Goal: Navigation & Orientation: Find specific page/section

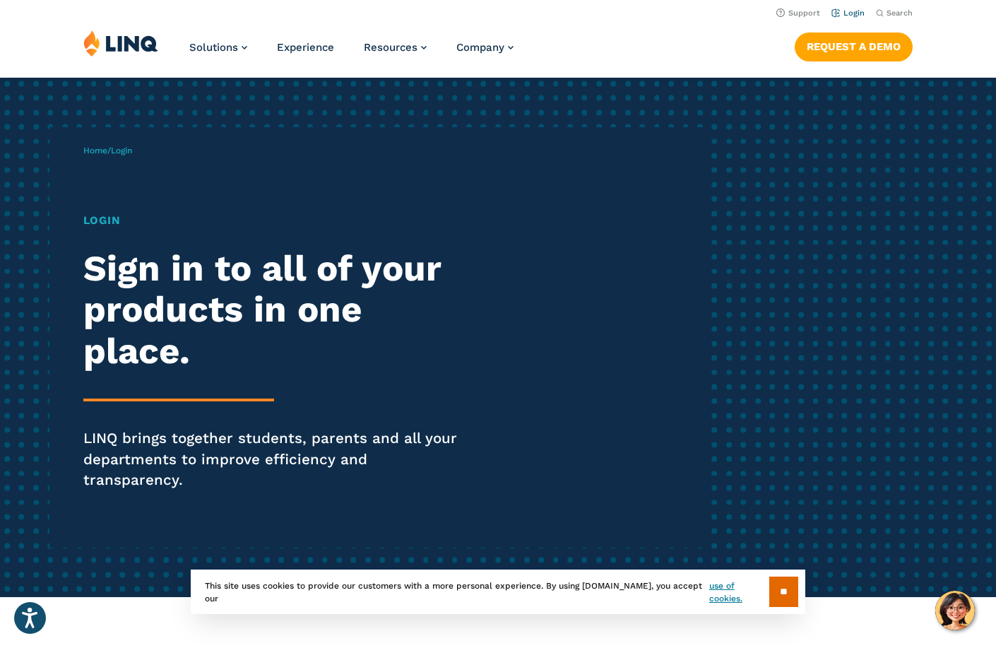
click at [861, 18] on li "Login" at bounding box center [848, 12] width 33 height 16
click at [849, 14] on link "Login" at bounding box center [848, 12] width 33 height 9
click at [851, 14] on link "Login" at bounding box center [848, 12] width 33 height 9
click at [789, 598] on input "**" at bounding box center [783, 592] width 29 height 30
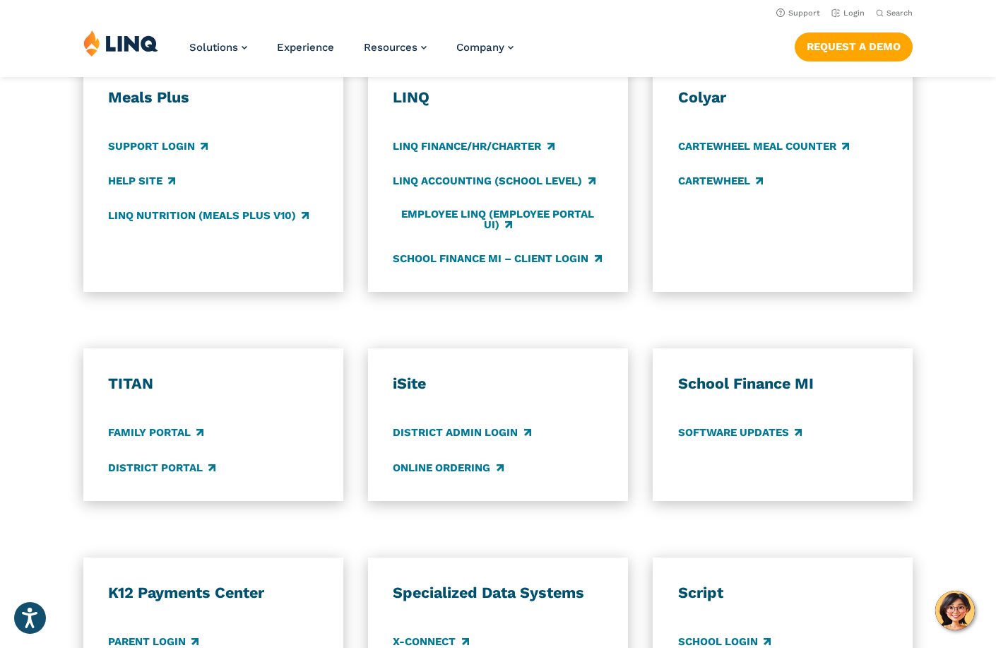
scroll to position [777, 0]
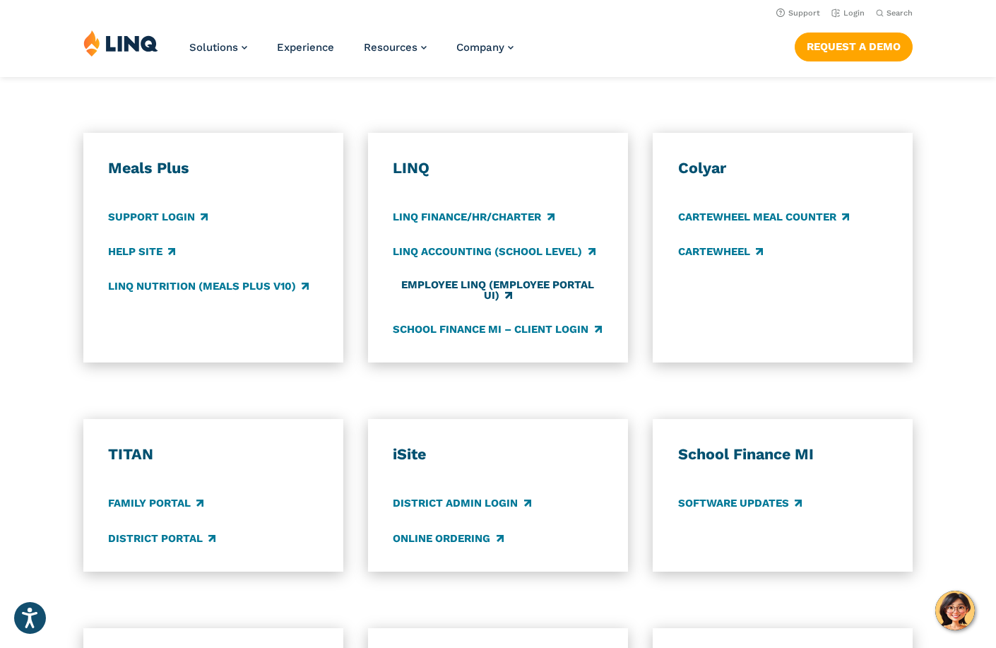
click at [430, 278] on link "Employee LINQ (Employee Portal UI)" at bounding box center [498, 289] width 210 height 23
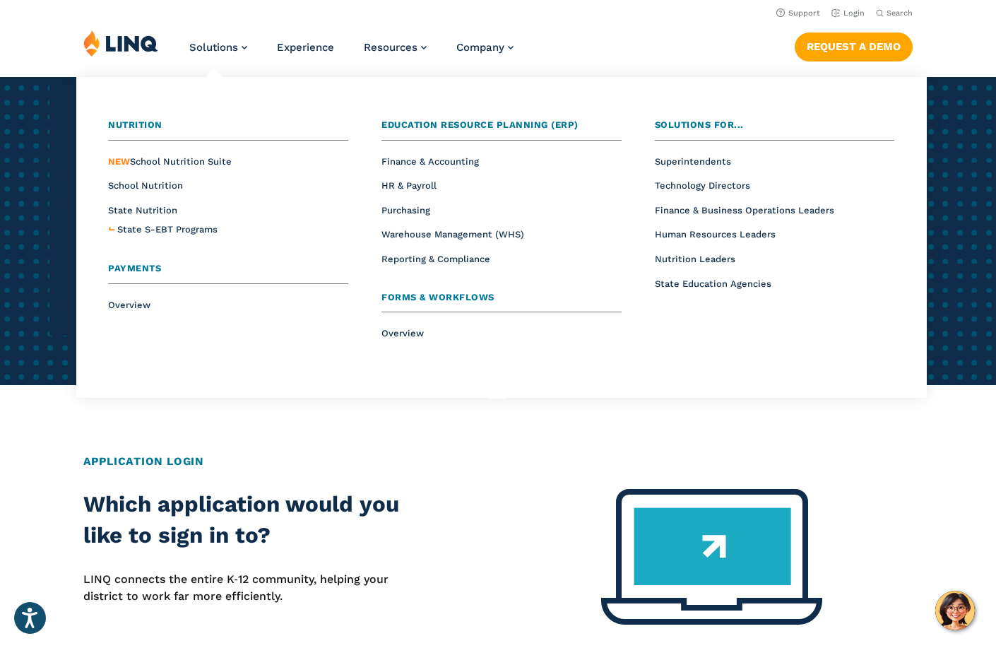
scroll to position [71, 0]
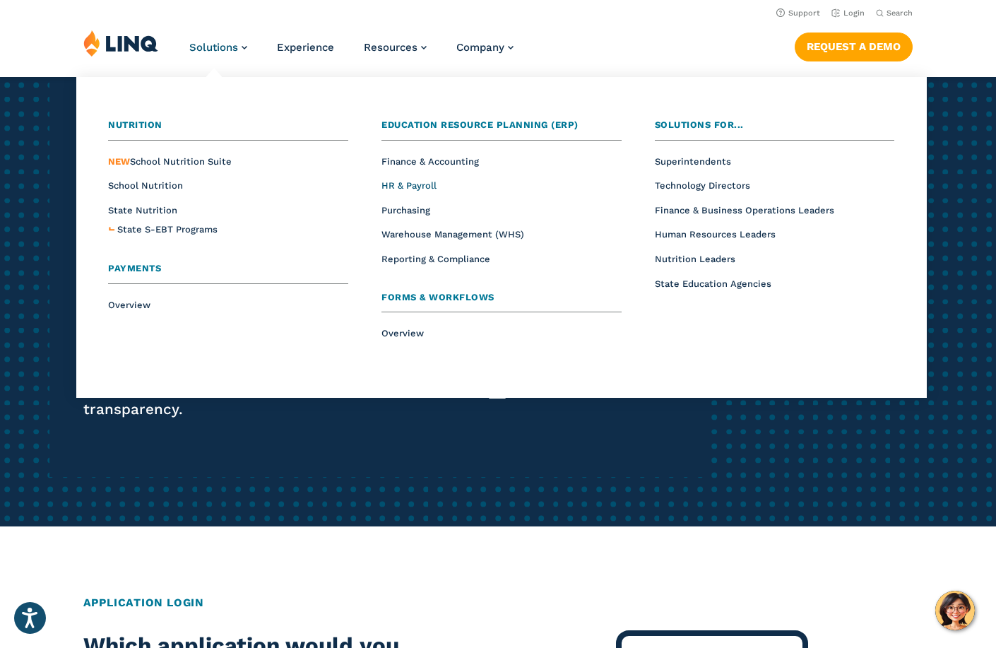
click at [407, 182] on span "HR & Payroll" at bounding box center [409, 185] width 55 height 11
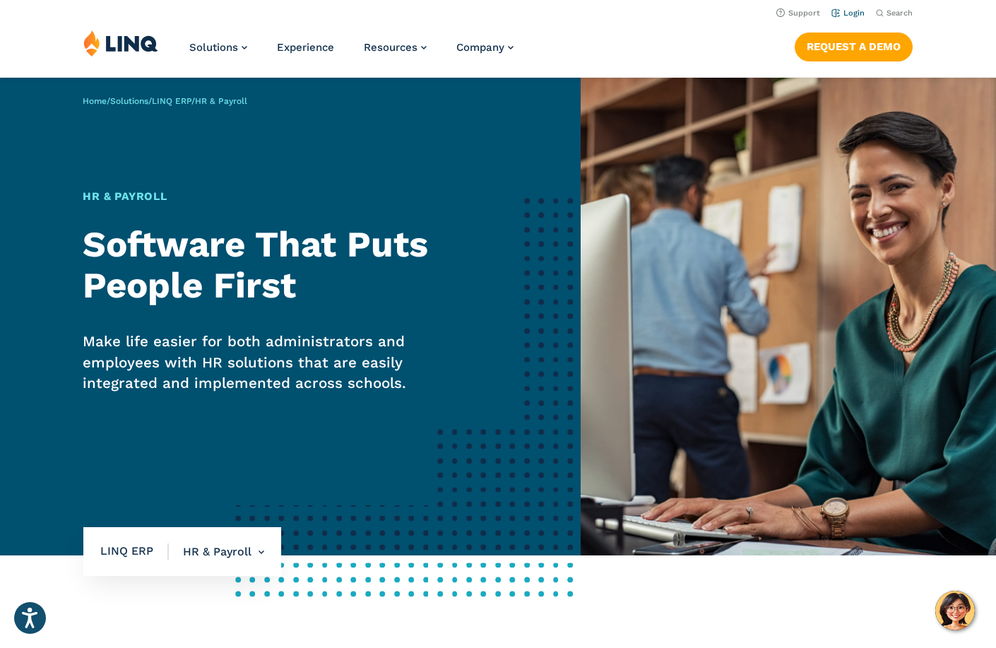
click at [851, 13] on link "Login" at bounding box center [848, 12] width 33 height 9
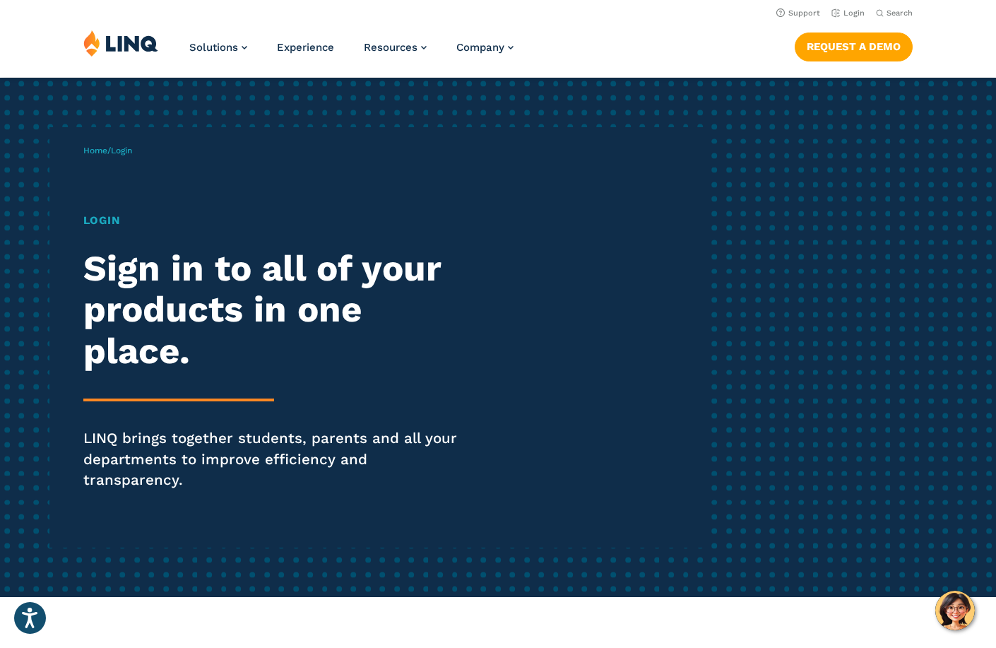
click at [105, 221] on h1 "Login" at bounding box center [275, 220] width 384 height 16
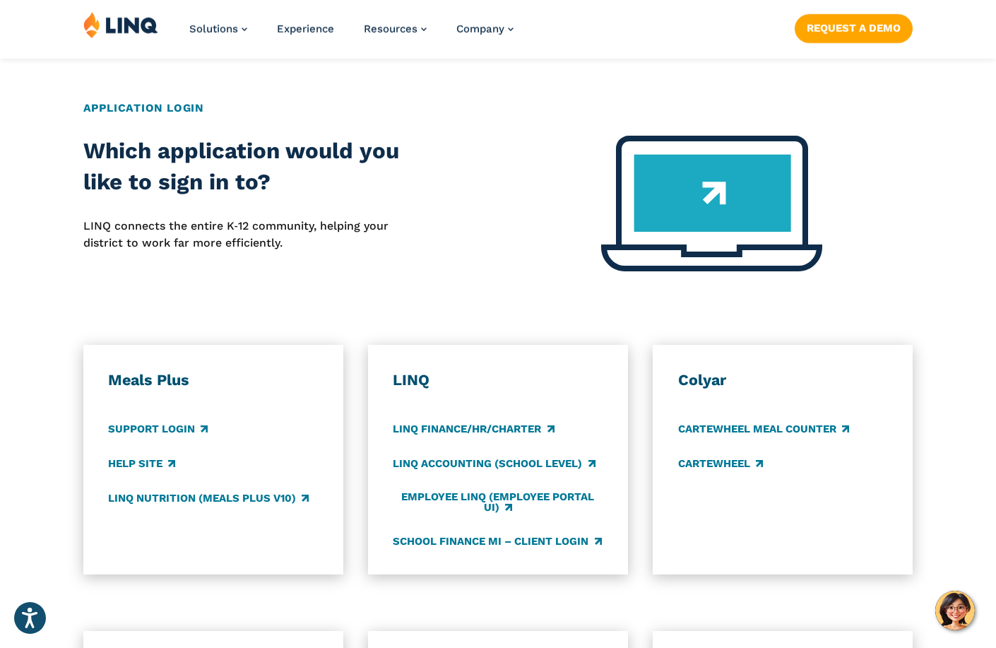
scroll to position [636, 0]
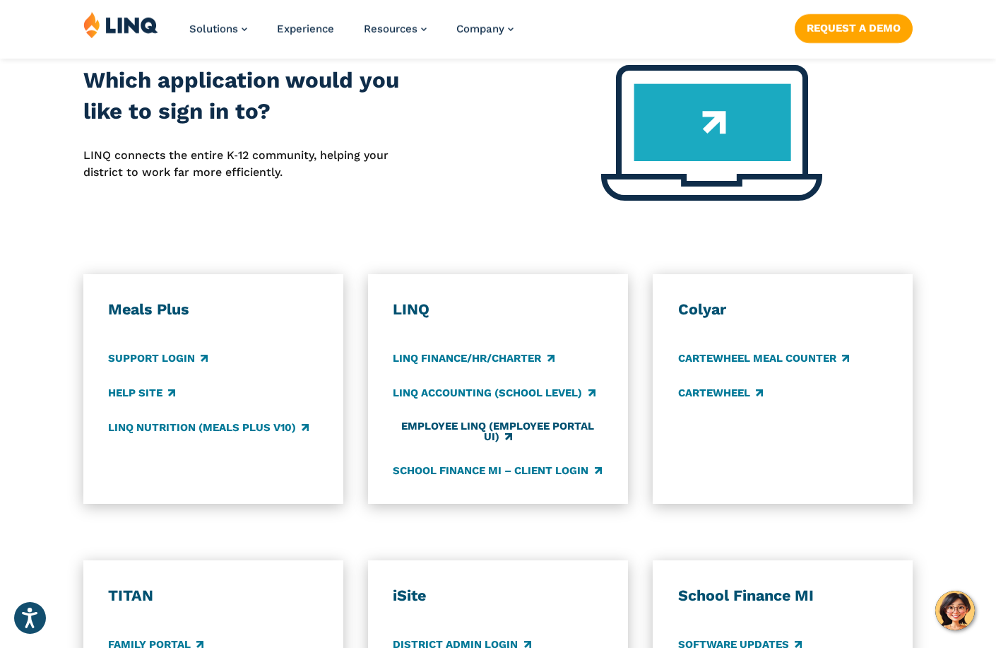
click at [484, 420] on link "Employee LINQ (Employee Portal UI)" at bounding box center [498, 431] width 210 height 23
click at [564, 463] on link "School Finance MI – Client Login" at bounding box center [497, 471] width 208 height 16
click at [460, 350] on link "LINQ Finance/HR/Charter" at bounding box center [473, 358] width 161 height 16
